Goal: Transaction & Acquisition: Purchase product/service

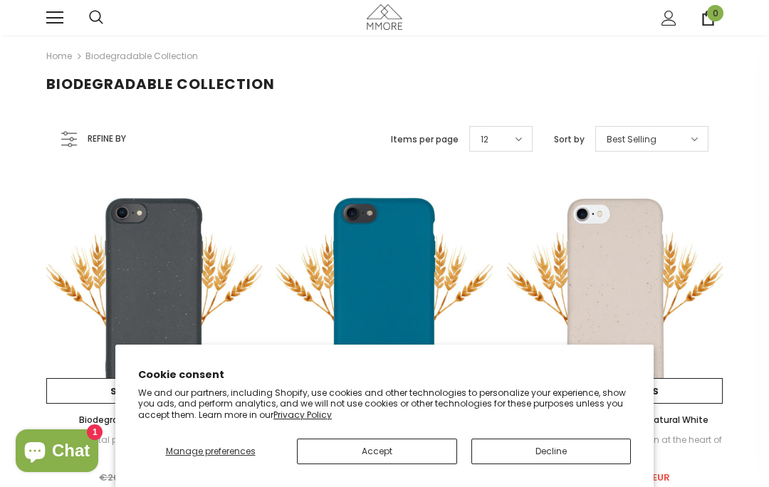
click at [548, 451] on button "Decline" at bounding box center [551, 452] width 160 height 26
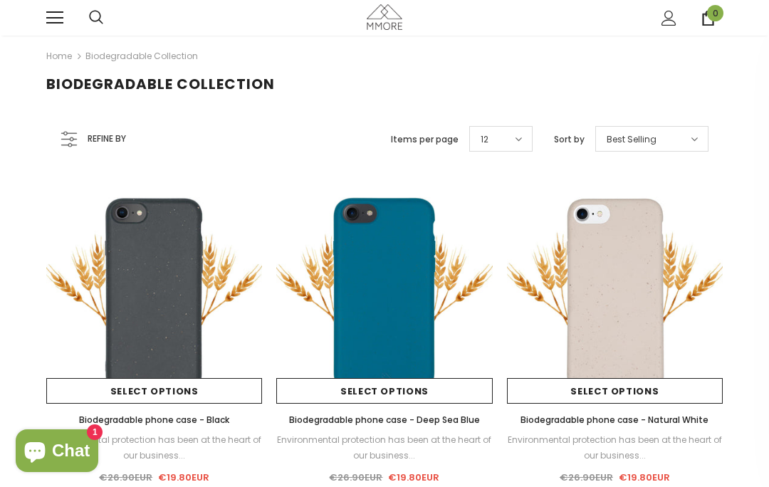
click at [58, 16] on link at bounding box center [54, 17] width 17 height 17
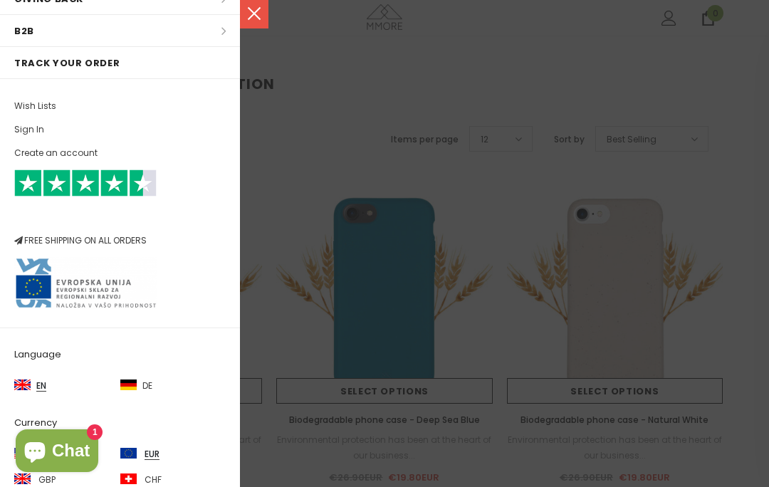
scroll to position [208, 0]
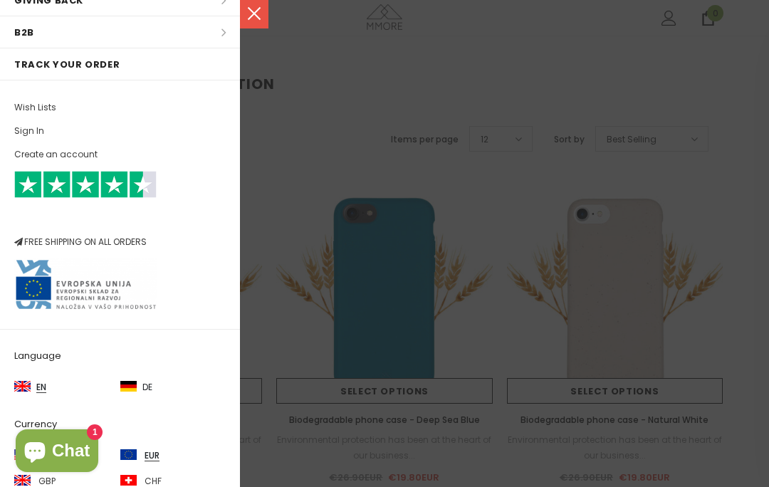
click at [135, 386] on img at bounding box center [128, 386] width 16 height 11
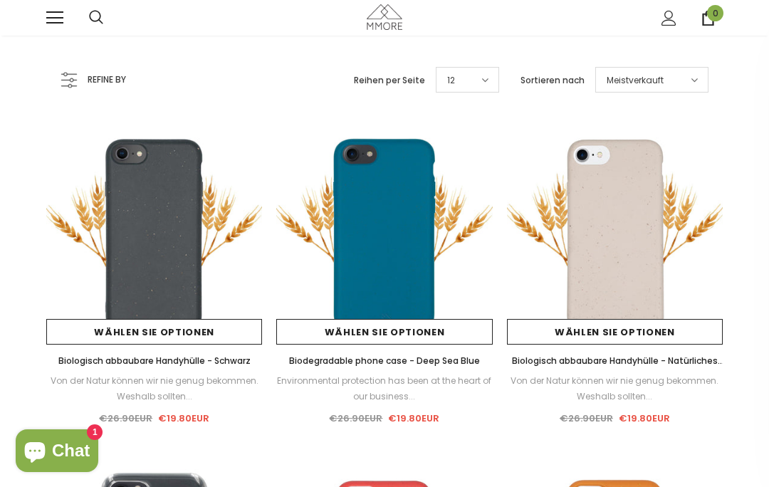
scroll to position [57, 0]
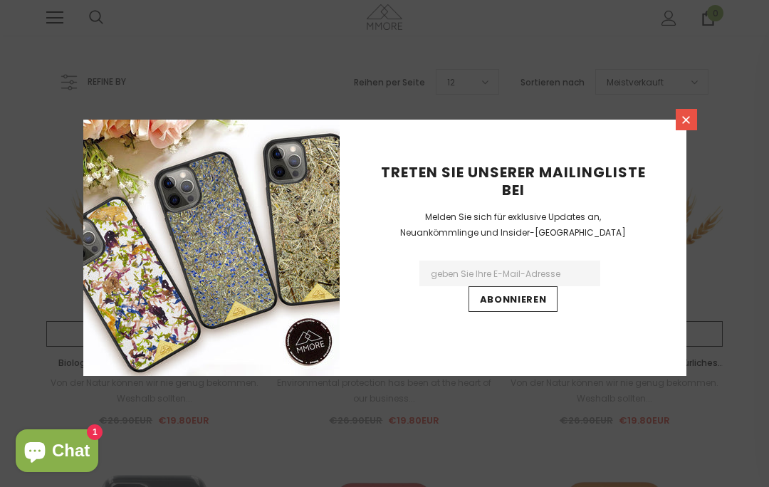
click at [686, 126] on icon at bounding box center [686, 120] width 12 height 12
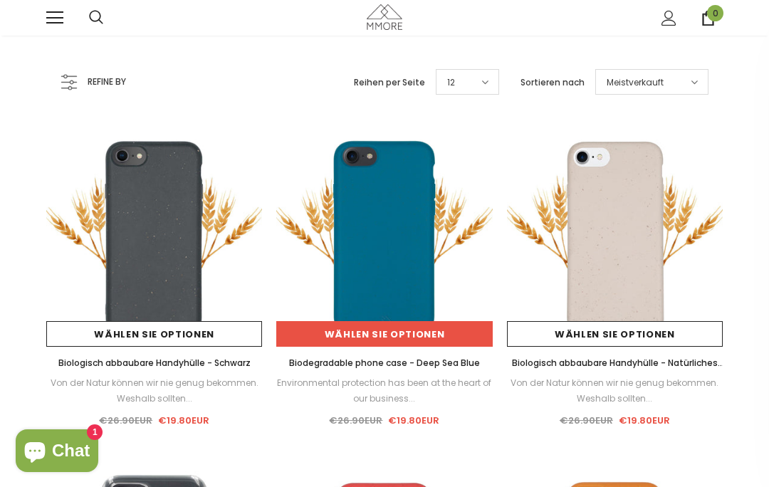
click at [387, 339] on link "Wählen Sie Optionen" at bounding box center [384, 334] width 216 height 26
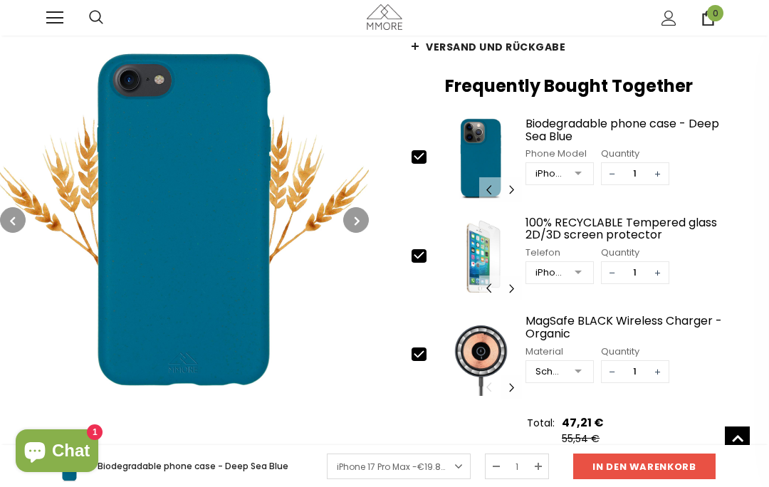
scroll to position [385, 0]
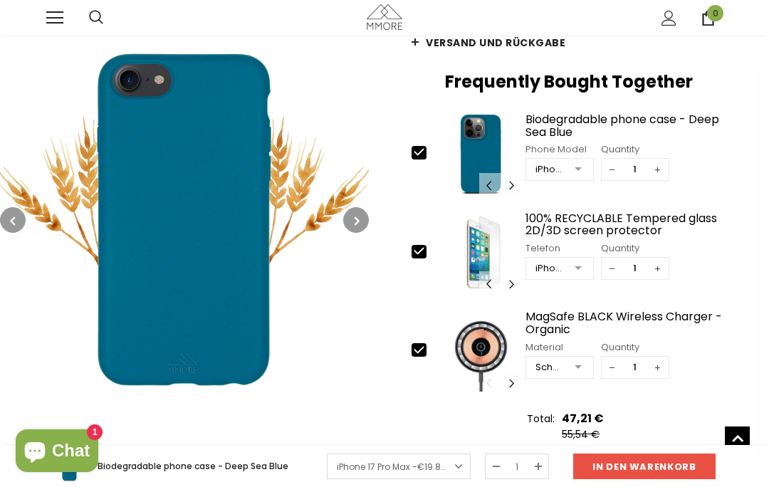
click at [351, 437] on div "Jemand hat kürzlich gekauft [time] vor Minuten, von [location]" at bounding box center [384, 409] width 769 height 71
click at [580, 160] on div at bounding box center [578, 170] width 28 height 21
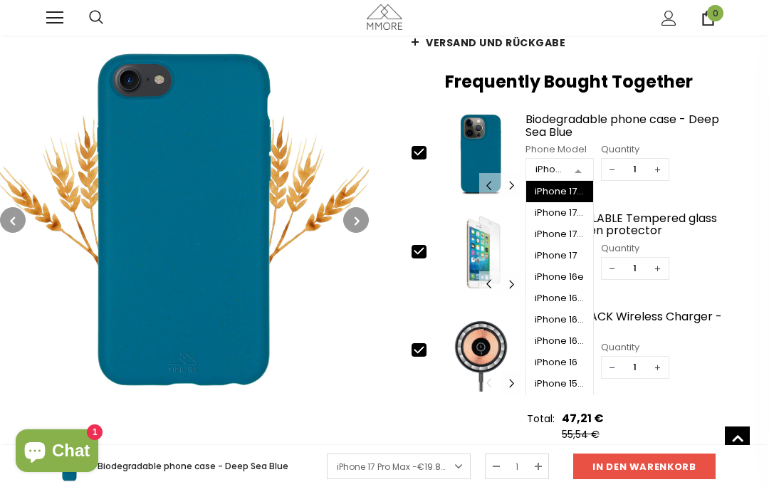
click at [563, 271] on div "iPhone 16e" at bounding box center [560, 276] width 50 height 11
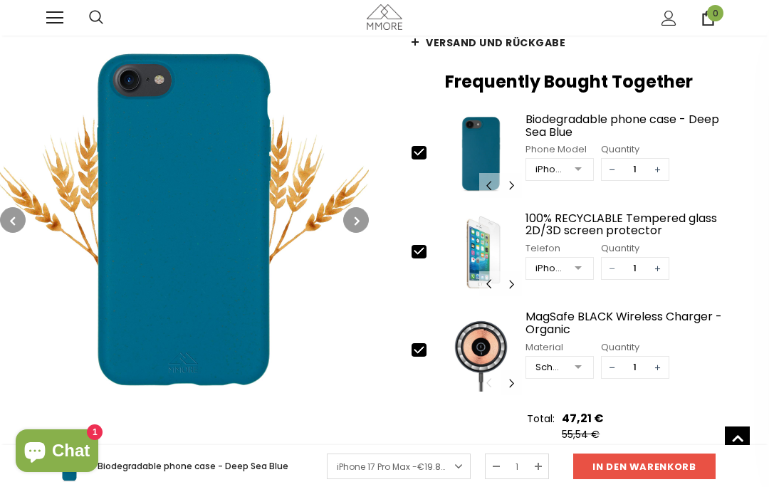
click at [605, 258] on span "−" at bounding box center [612, 268] width 21 height 21
type input "0"
click at [609, 357] on span "−" at bounding box center [612, 367] width 21 height 21
type input "0"
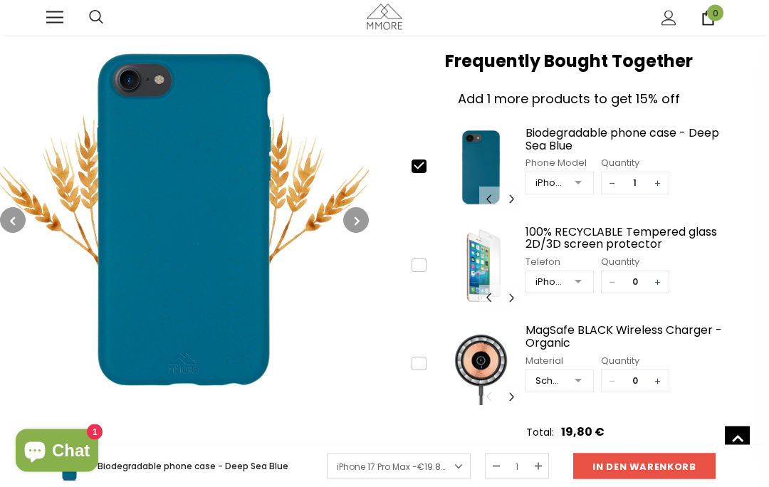
scroll to position [417, 0]
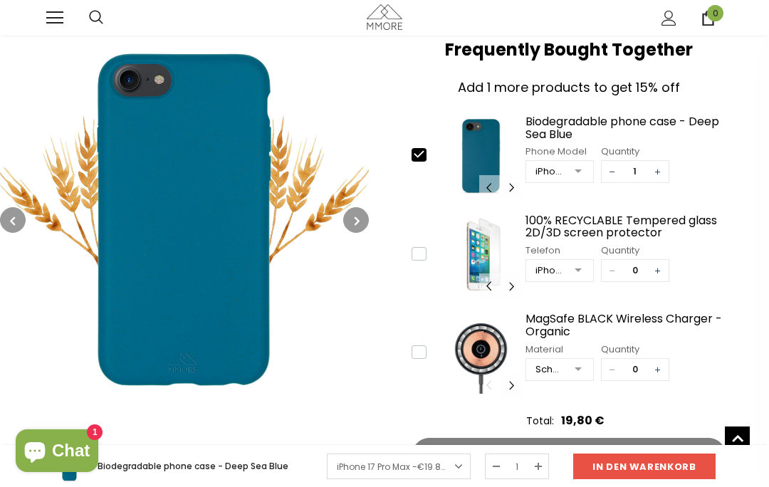
click at [652, 437] on div "Jemand hat kürzlich gekauft [time] vor Minuten, von [location]" at bounding box center [384, 409] width 769 height 71
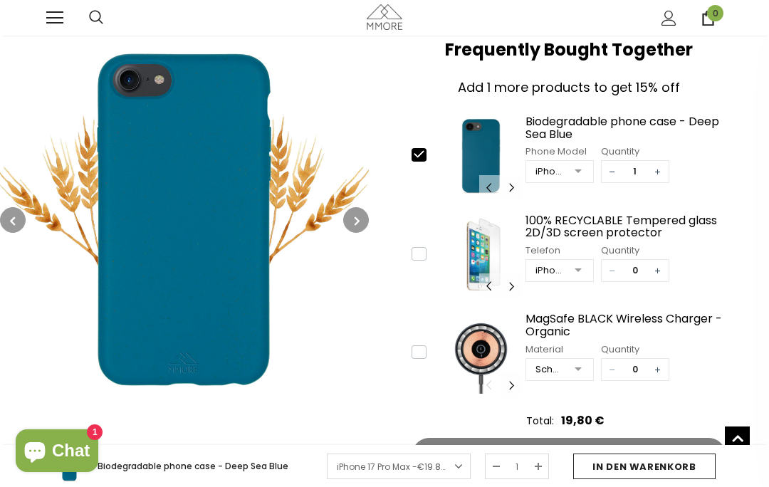
click at [640, 479] on input "in den warenkorb" at bounding box center [644, 467] width 142 height 26
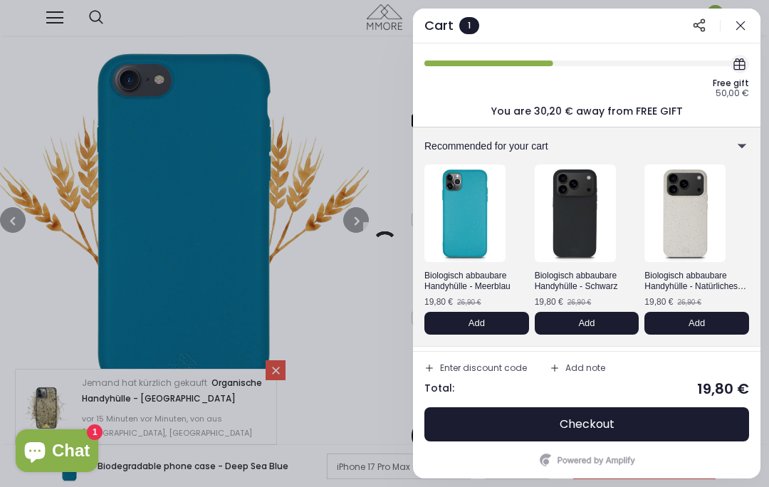
click at [745, 26] on icon "button" at bounding box center [741, 26] width 14 height 14
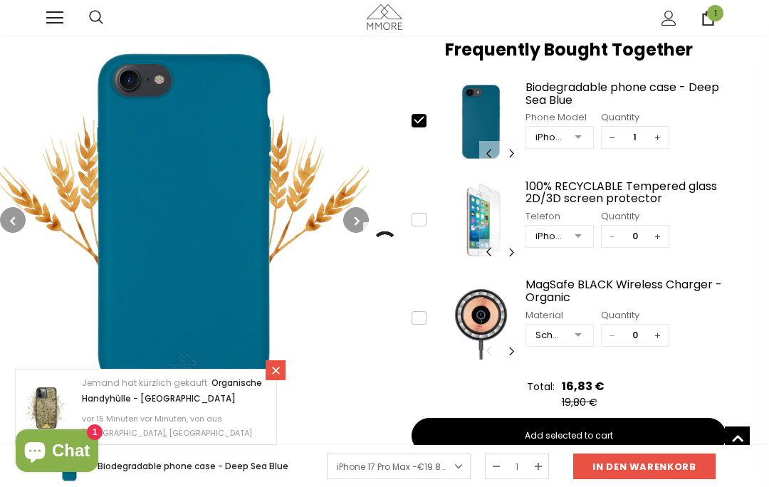
click at [709, 13] on span "1" at bounding box center [715, 13] width 16 height 16
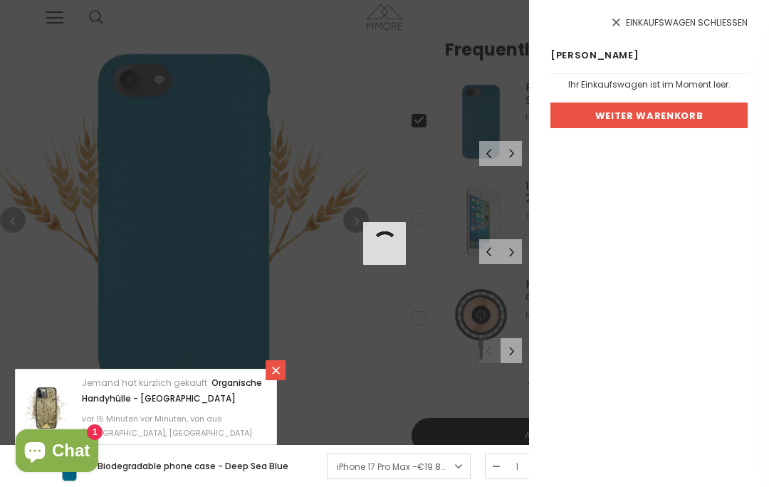
click at [669, 112] on link "Weiter Warenkorb" at bounding box center [649, 116] width 197 height 26
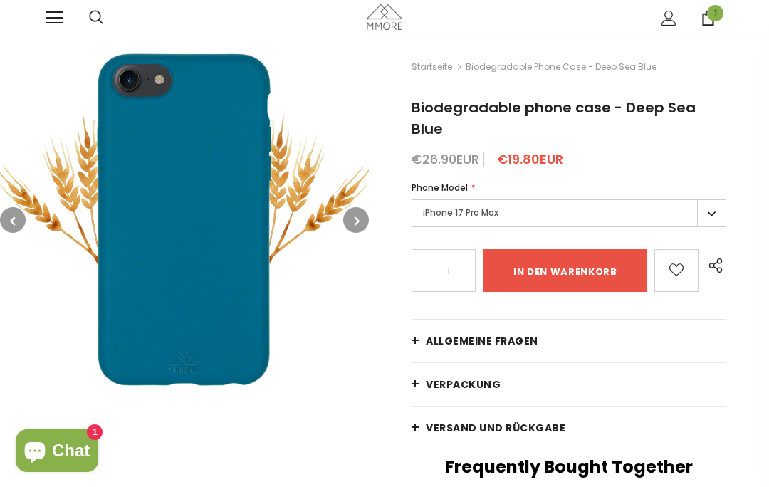
click at [702, 199] on label "iPhone 17 Pro Max" at bounding box center [569, 213] width 315 height 28
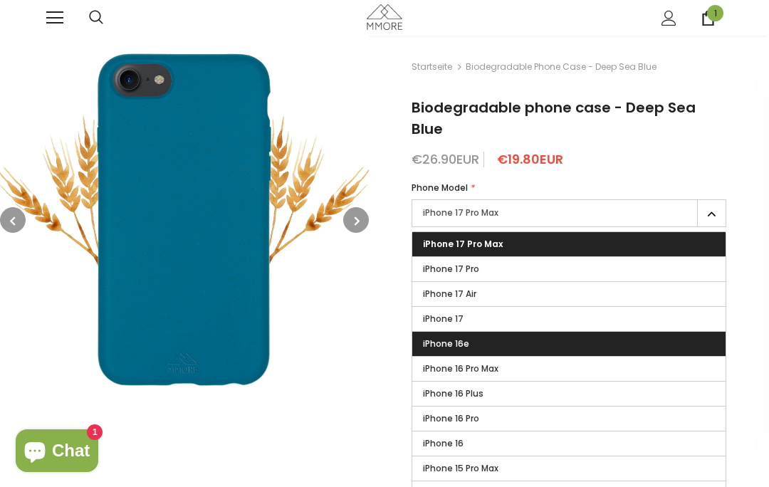
click at [458, 338] on span "iPhone 16e" at bounding box center [446, 344] width 46 height 12
click at [0, 0] on input "iPhone 16e" at bounding box center [0, 0] width 0 height 0
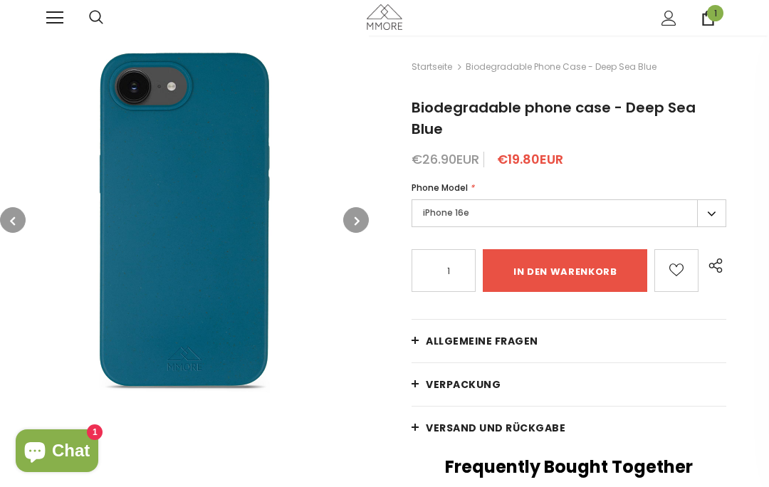
click at [714, 17] on span "1" at bounding box center [715, 13] width 16 height 16
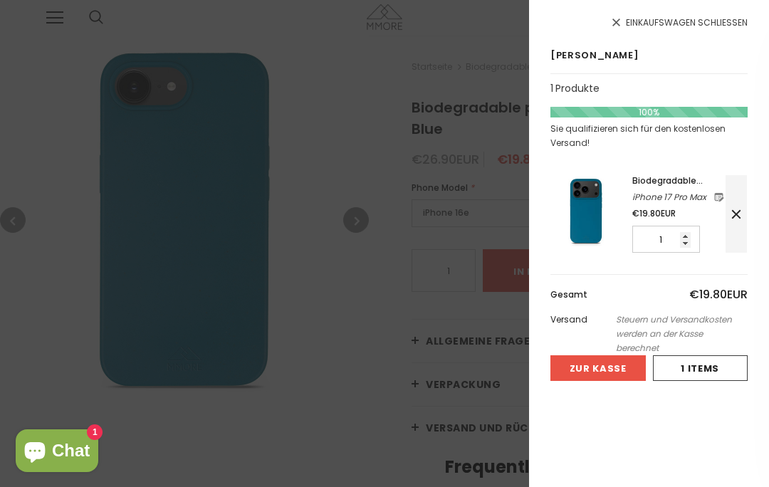
click at [736, 215] on icon at bounding box center [736, 214] width 9 height 9
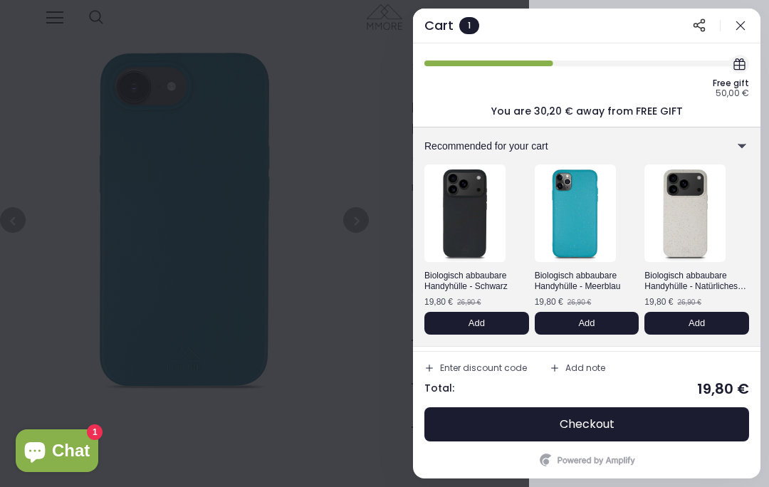
click at [741, 26] on icon "button" at bounding box center [740, 25] width 8 height 8
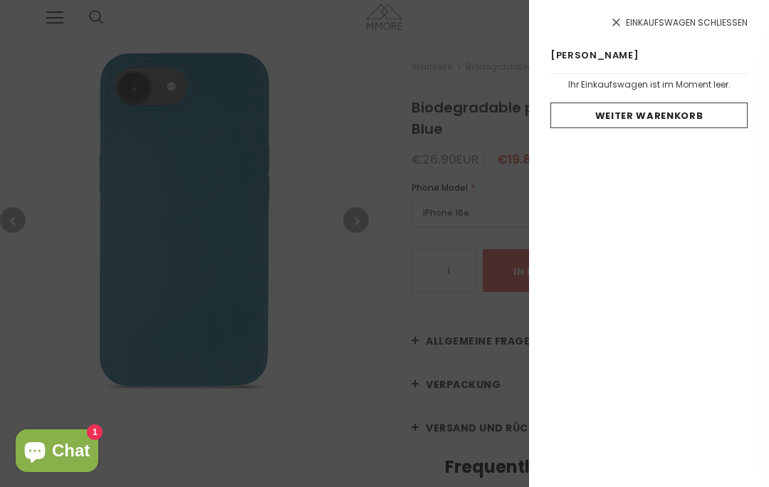
click at [616, 24] on icon at bounding box center [616, 23] width 8 height 8
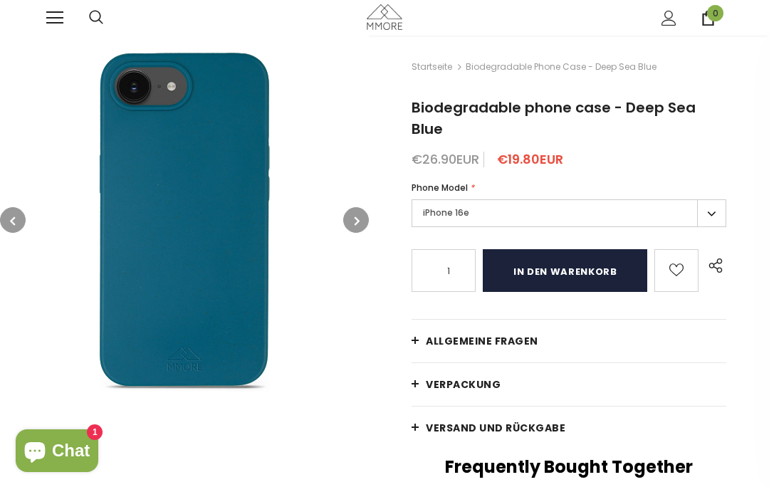
click at [547, 250] on input "in den warenkorb" at bounding box center [565, 270] width 165 height 43
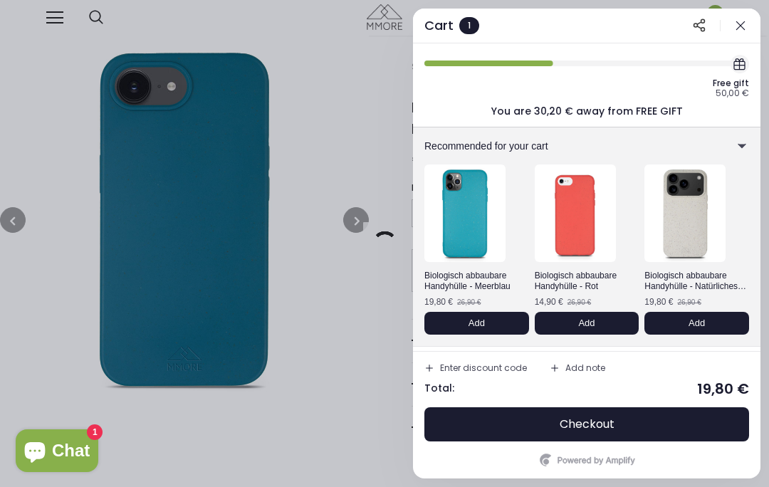
click at [738, 25] on icon "button" at bounding box center [740, 25] width 8 height 8
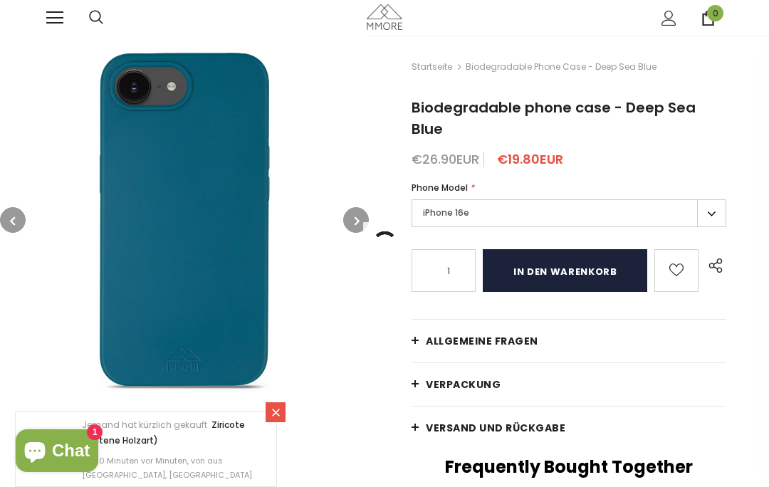
click at [563, 249] on input "in den warenkorb" at bounding box center [565, 270] width 165 height 43
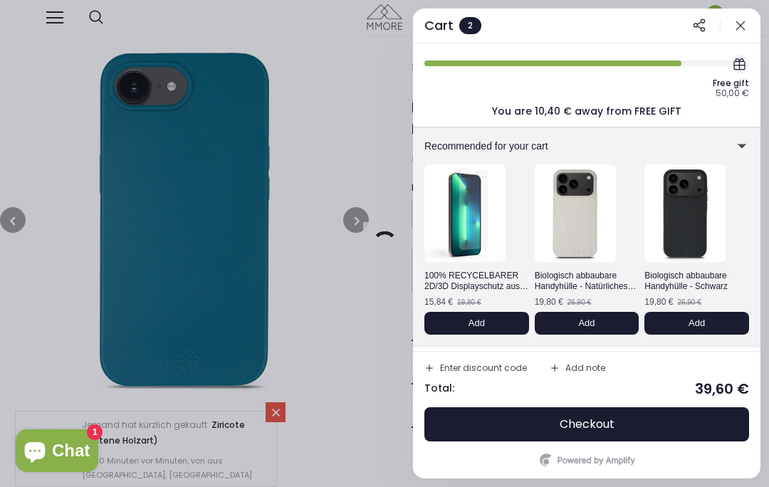
click at [744, 31] on button "button" at bounding box center [740, 25] width 17 height 17
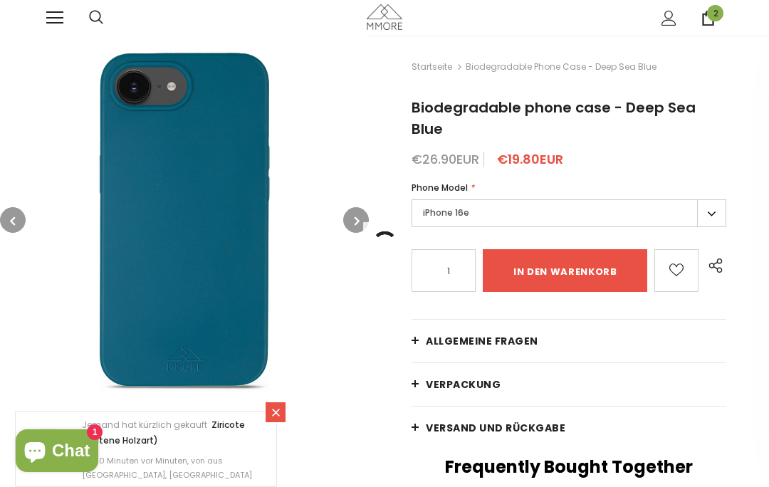
click at [712, 14] on span "2" at bounding box center [715, 13] width 16 height 16
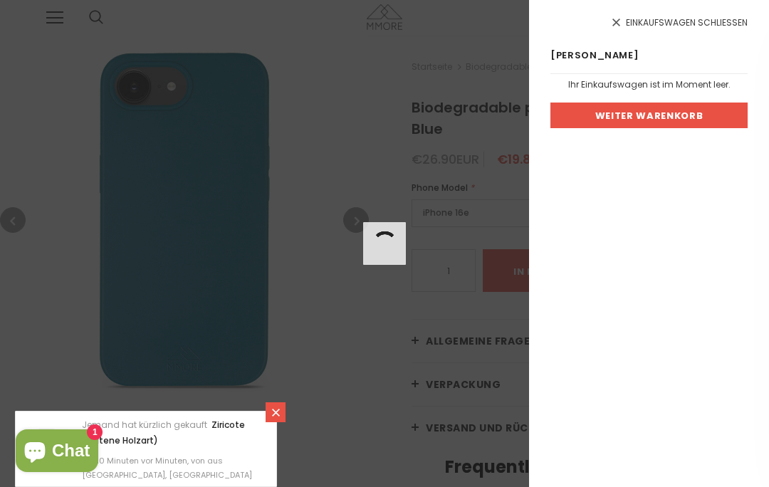
click at [702, 116] on link "Weiter Warenkorb" at bounding box center [649, 116] width 197 height 26
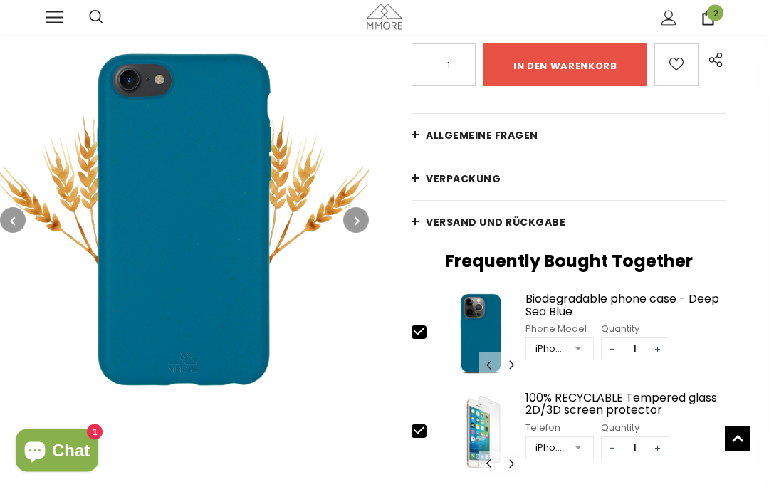
scroll to position [206, 0]
click at [610, 437] on span "−" at bounding box center [612, 447] width 21 height 21
type input "0"
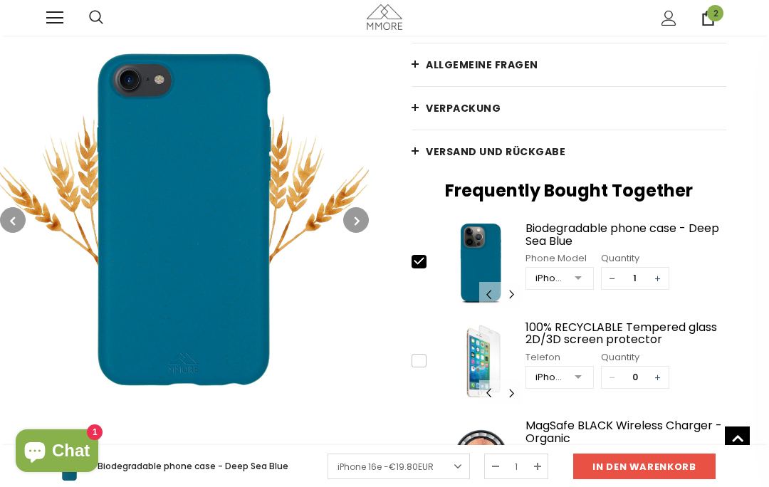
scroll to position [278, 0]
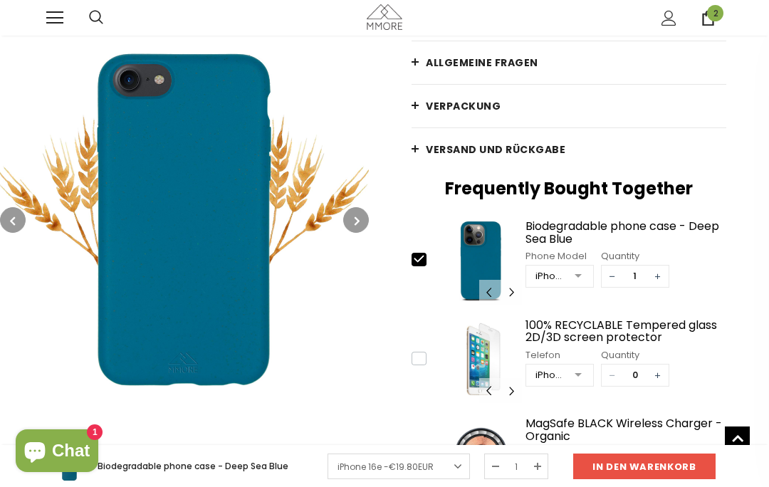
click at [616, 445] on div "Jemand hat kürzlich gekauft [time] vor Minuten, von [location]" at bounding box center [384, 409] width 769 height 71
click at [610, 445] on div "Jemand hat kürzlich gekauft [time] vor Minuten, von [location]" at bounding box center [384, 409] width 769 height 71
click at [612, 445] on div "Jemand hat kürzlich gekauft [time] vor Minuten, von [location]" at bounding box center [384, 409] width 769 height 71
click at [614, 445] on div "Jemand hat kürzlich gekauft [time] vor Minuten, von [location]" at bounding box center [384, 409] width 769 height 71
click at [613, 445] on div "Jemand hat kürzlich gekauft [time] vor Minuten, von [location]" at bounding box center [384, 409] width 769 height 71
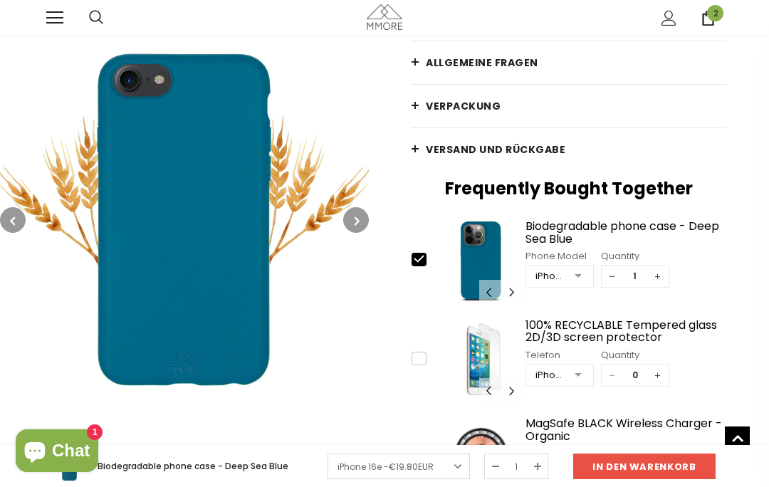
click at [618, 445] on div "Jemand hat kürzlich gekauft [time] vor Minuten, von [location]" at bounding box center [384, 409] width 769 height 71
click at [617, 445] on div "Jemand hat kürzlich gekauft [time] vor Minuten, von [location]" at bounding box center [384, 409] width 769 height 71
click at [614, 445] on div "Jemand hat kürzlich gekauft [time] vor Minuten, von [location]" at bounding box center [384, 409] width 769 height 71
click at [615, 445] on div "Jemand hat kürzlich gekauft [time] vor Minuten, von [location]" at bounding box center [384, 409] width 769 height 71
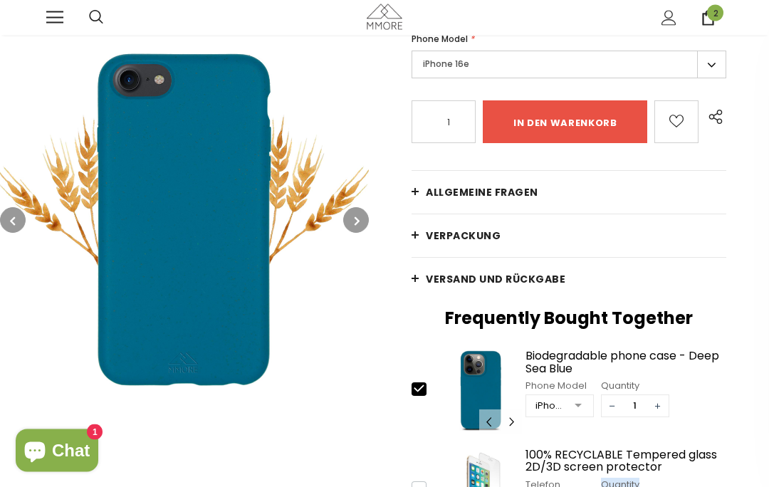
scroll to position [149, 0]
click at [715, 13] on span "2" at bounding box center [715, 13] width 16 height 16
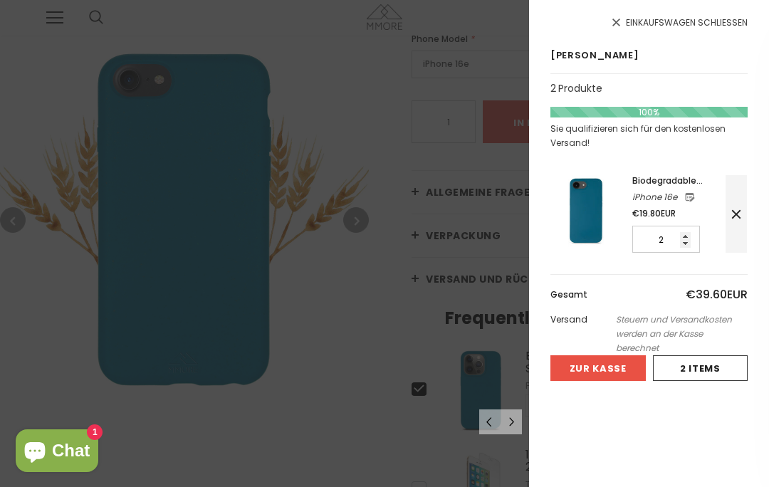
click at [739, 214] on icon at bounding box center [736, 214] width 14 height 14
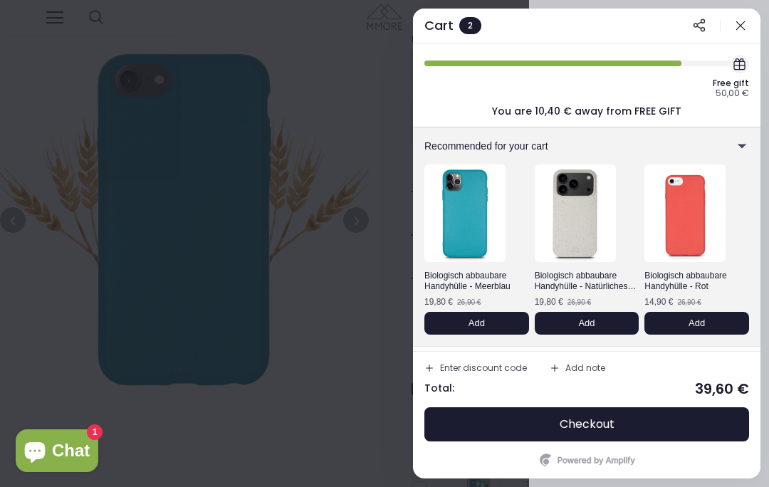
click at [742, 24] on icon "button" at bounding box center [741, 26] width 14 height 14
